Goal: Entertainment & Leisure: Consume media (video, audio)

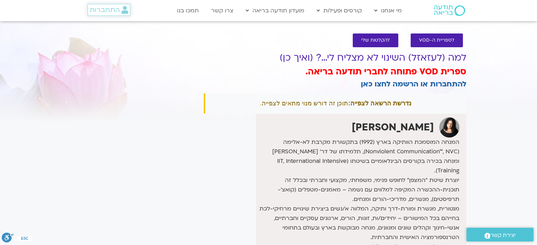
click at [104, 10] on span "התחברות" at bounding box center [105, 10] width 30 height 8
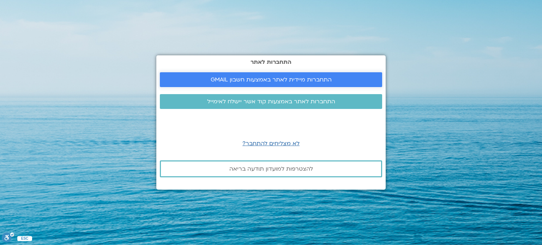
click at [178, 80] on span "התחברות מיידית לאתר באמצעות חשבון GMAIL" at bounding box center [270, 80] width 205 height 6
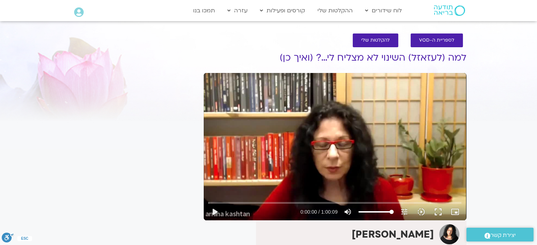
click at [239, 129] on div "Skip Ad play_arrow 0:00:00 / 1:00:09 volume_up Mute tune Resolution Auto 480p s…" at bounding box center [335, 147] width 263 height 148
click at [256, 204] on input "Seek" at bounding box center [334, 203] width 253 height 4
click at [249, 202] on input "Seek" at bounding box center [334, 203] width 253 height 4
click at [235, 90] on div "Skip Ad 9:13 pause 0:27:45 / 1:00:09 volume_up Mute tune Resolution Auto 480p s…" at bounding box center [335, 147] width 263 height 148
click at [235, 90] on div "Skip Ad 9:13 play_arrow 0:27:45 / 1:00:09 volume_up Mute tune Resolution Auto 4…" at bounding box center [335, 147] width 263 height 148
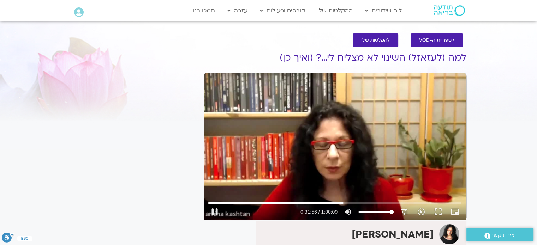
click at [339, 162] on div "Skip Ad 9:13 pause 0:31:56 / 1:00:09 volume_up Mute tune Resolution Auto 480p s…" at bounding box center [335, 147] width 263 height 148
click at [314, 135] on div "Skip Ad 9:13 play_arrow 0:31:57 / 1:00:09 volume_up Mute tune Resolution Auto 4…" at bounding box center [335, 147] width 263 height 148
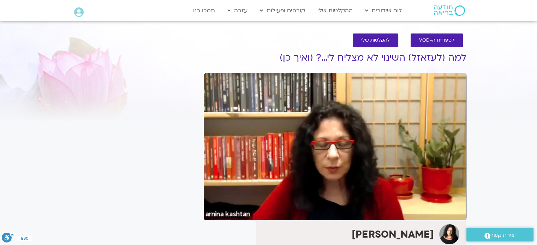
scroll to position [1, 0]
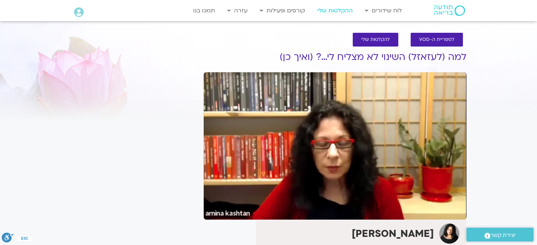
click at [343, 9] on link "ההקלטות שלי" at bounding box center [335, 10] width 42 height 13
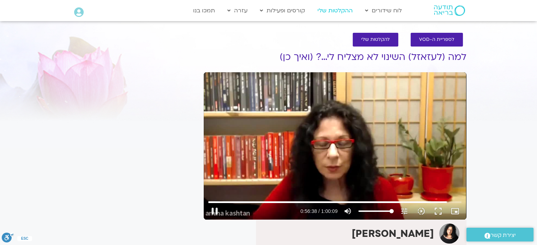
type input "3398.303312"
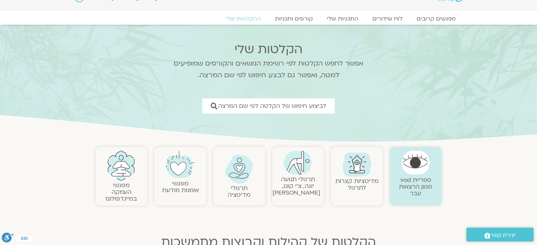
scroll to position [14, 0]
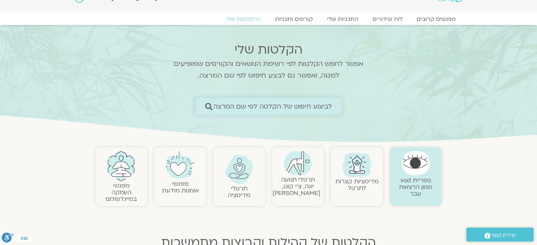
click at [301, 103] on span "לביצוע חיפוש של הקלטה לפי שם המרצה" at bounding box center [272, 106] width 119 height 7
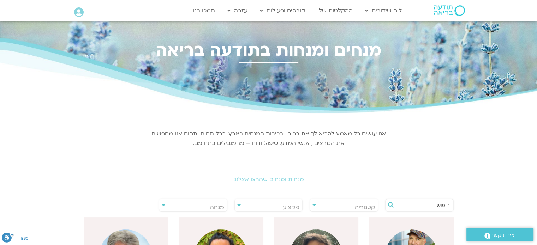
scroll to position [141, 0]
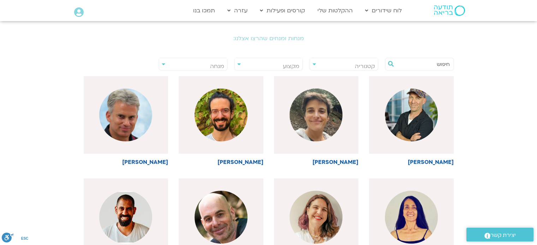
click at [431, 66] on input "text" at bounding box center [423, 64] width 54 height 12
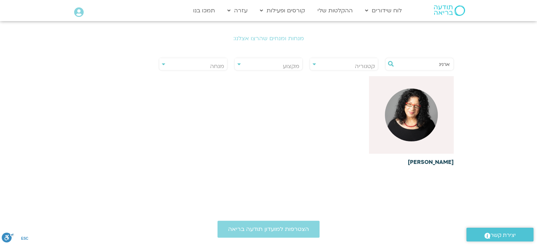
type input "ארנינ"
click at [411, 116] on img at bounding box center [411, 115] width 53 height 53
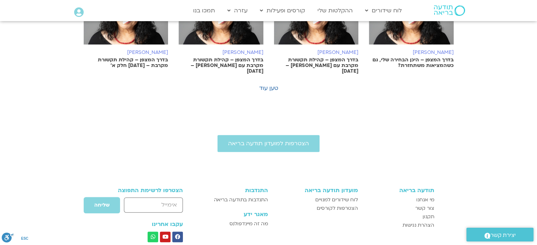
scroll to position [541, 0]
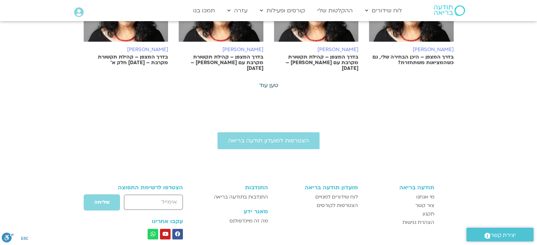
click at [266, 82] on link "טען עוד" at bounding box center [268, 86] width 19 height 8
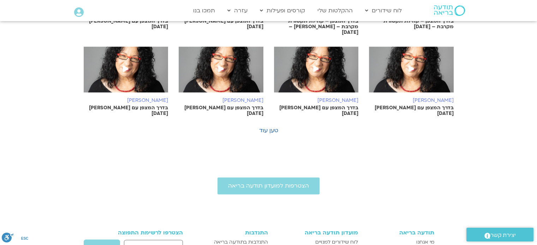
scroll to position [839, 0]
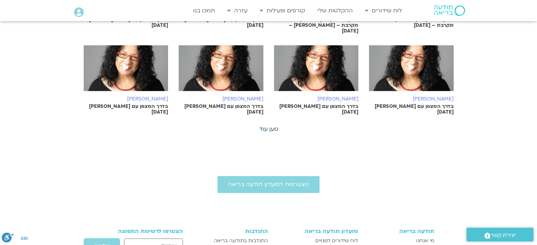
click at [268, 125] on link "טען עוד" at bounding box center [268, 129] width 19 height 8
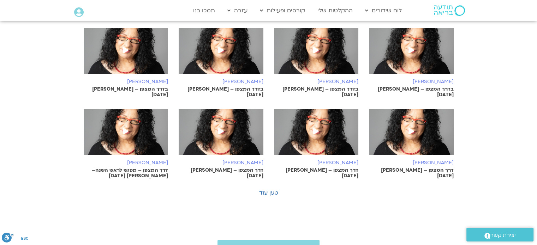
scroll to position [1099, 0]
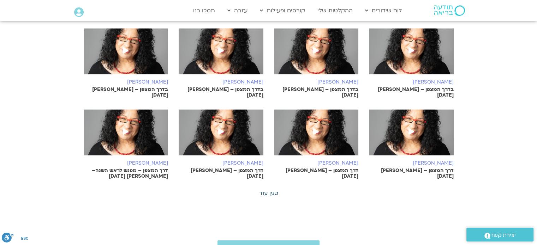
click at [264, 190] on link "טען עוד" at bounding box center [268, 194] width 19 height 8
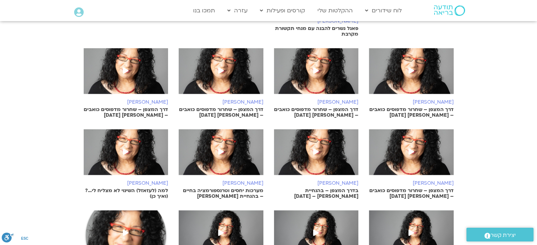
scroll to position [1339, 0]
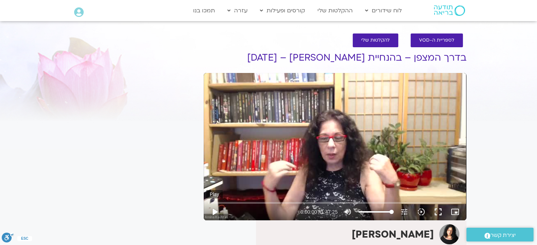
click at [216, 212] on button "play_arrow" at bounding box center [214, 212] width 17 height 17
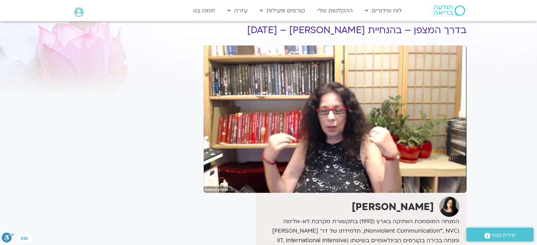
scroll to position [27, 0]
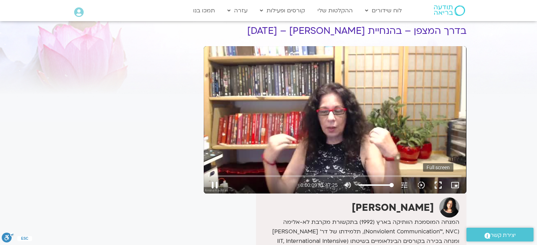
click at [440, 186] on button "fullscreen" at bounding box center [438, 185] width 17 height 17
click at [291, 106] on div "Skip Ad 1:44:23 pause 0:09:21 / 1:47:25 volume_up Mute tune Resolution Auto 360…" at bounding box center [335, 120] width 263 height 148
type input "562.038358"
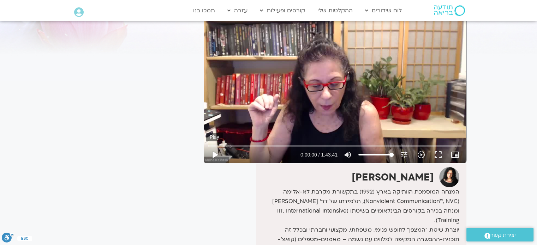
click at [212, 146] on button "play_arrow" at bounding box center [214, 154] width 17 height 17
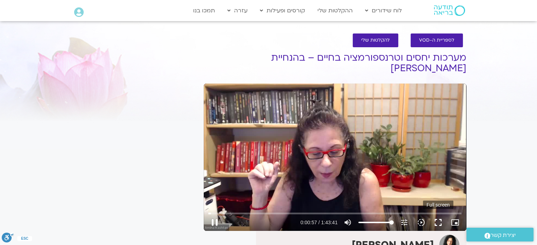
click at [435, 214] on button "fullscreen" at bounding box center [438, 222] width 17 height 17
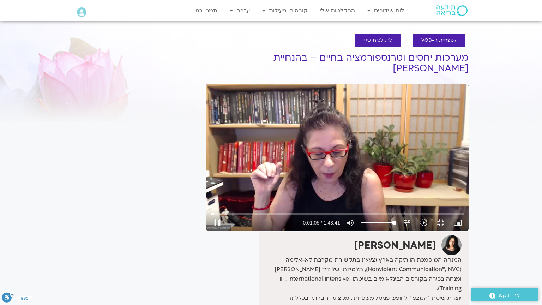
type input "65.96516"
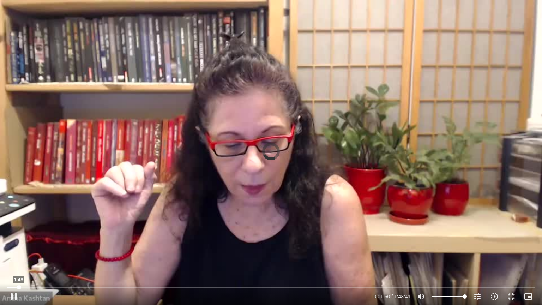
click at [19, 245] on input "Seek" at bounding box center [270, 287] width 527 height 4
click at [78, 199] on div "Skip Ad 1:52 pause 0:10:14 / 1:43:41 volume_up Mute tune Resolution Auto 480p s…" at bounding box center [271, 152] width 542 height 305
click at [78, 199] on div "Skip Ad 1:52 play_arrow 0:10:14 / 1:43:41 volume_up Mute tune Resolution Auto 4…" at bounding box center [271, 152] width 542 height 305
click at [71, 245] on input "Seek" at bounding box center [270, 287] width 527 height 4
click at [354, 86] on div "Skip Ad 12:05 pause 0:13:02 / 1:43:41 volume_up Mute tune Resolution Auto 480p …" at bounding box center [271, 152] width 542 height 305
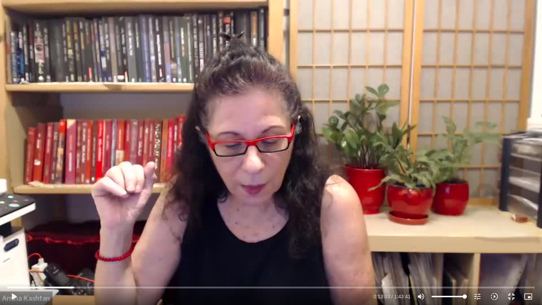
click at [291, 65] on div "Skip Ad 12:05 play_arrow 0:13:03 / 1:43:41 volume_up Mute tune Resolution Auto …" at bounding box center [271, 152] width 542 height 305
type input "785.356615"
